Goal: Task Accomplishment & Management: Manage account settings

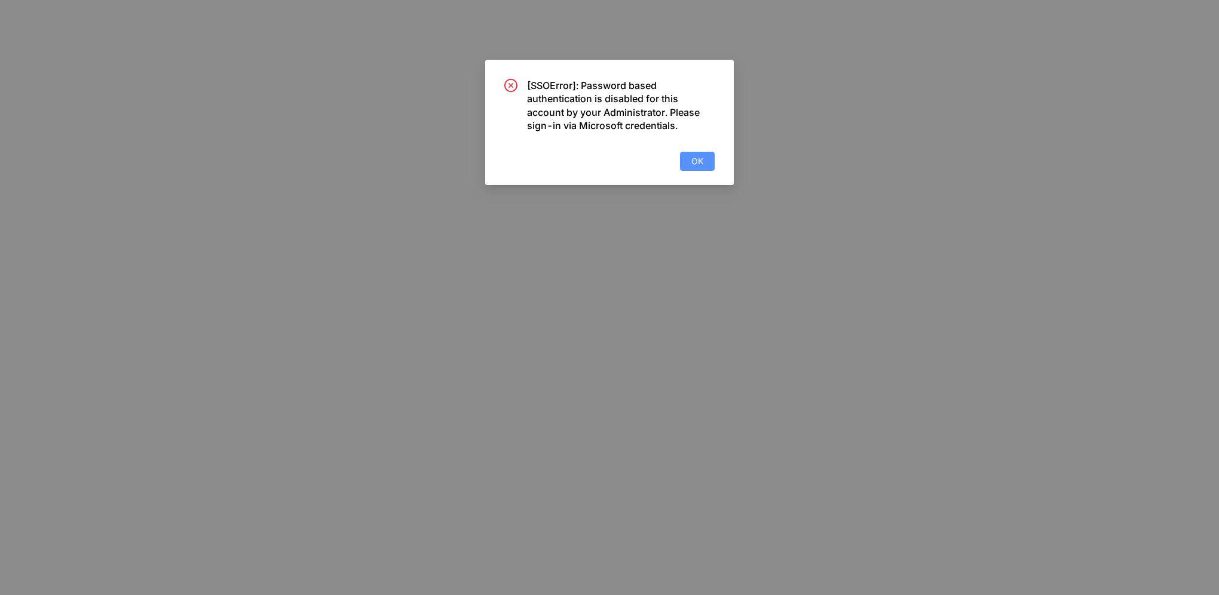
click at [704, 163] on button "OK" at bounding box center [697, 161] width 35 height 19
